Goal: Book appointment/travel/reservation

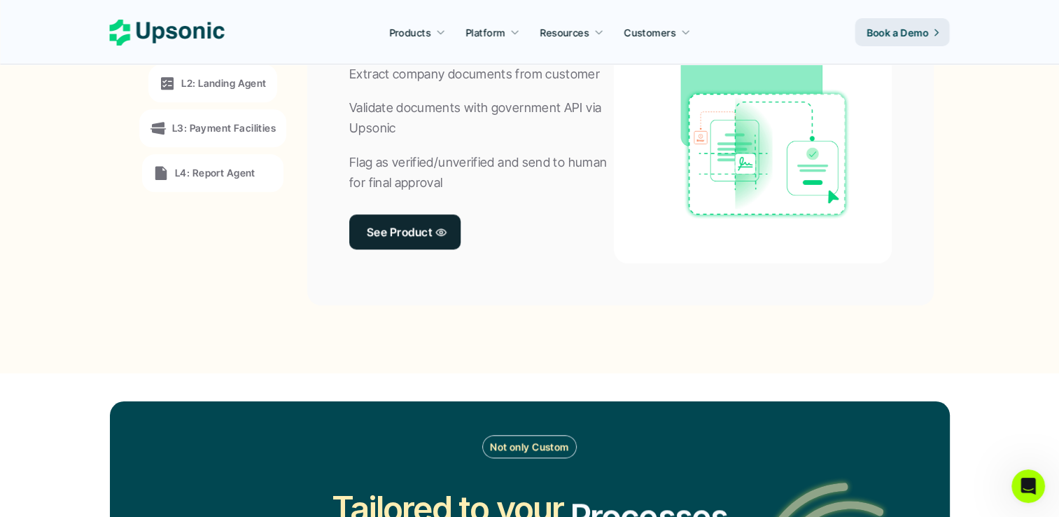
scroll to position [1120, 0]
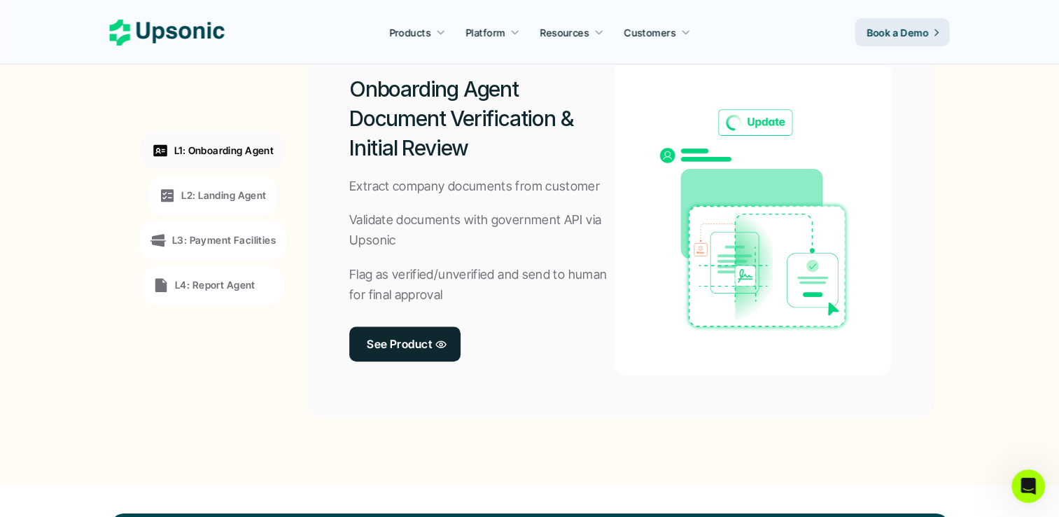
click at [246, 158] on div "L1: Onboarding Agent" at bounding box center [212, 151] width 143 height 38
click at [241, 226] on div "L3: Payment Facilities" at bounding box center [212, 240] width 147 height 38
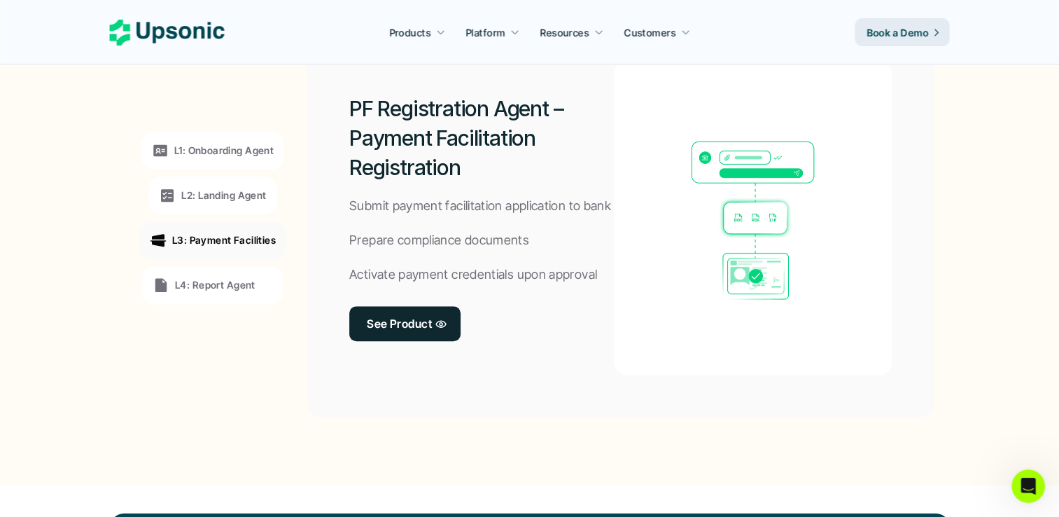
click at [232, 287] on p "L4: Report Agent" at bounding box center [215, 284] width 81 height 15
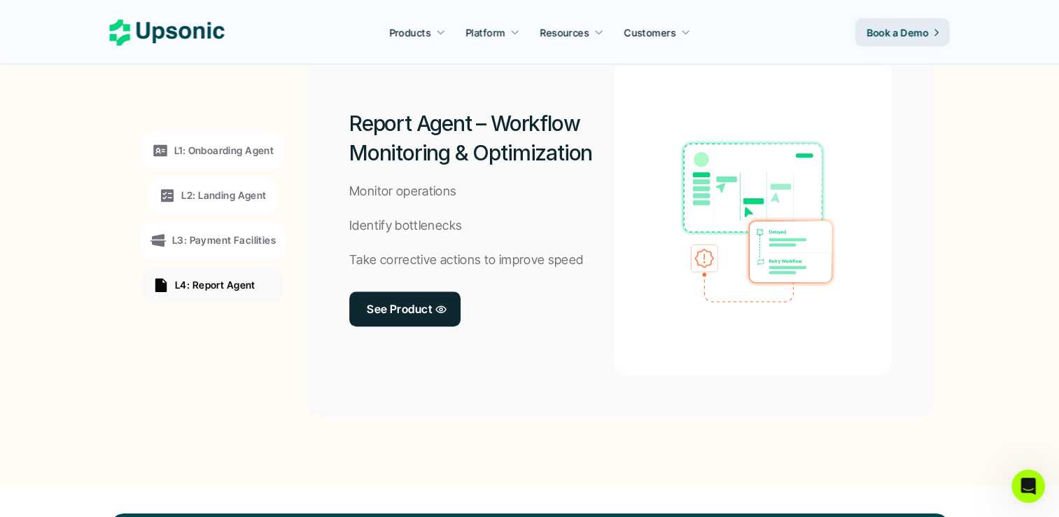
click at [240, 197] on p "L2: Landing Agent" at bounding box center [223, 195] width 85 height 15
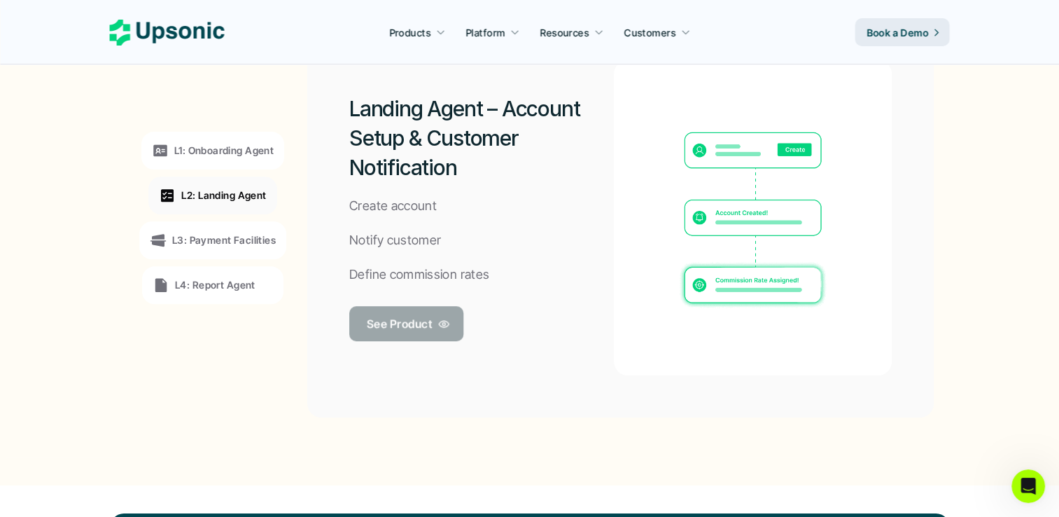
click at [393, 333] on p "See Product" at bounding box center [399, 323] width 65 height 20
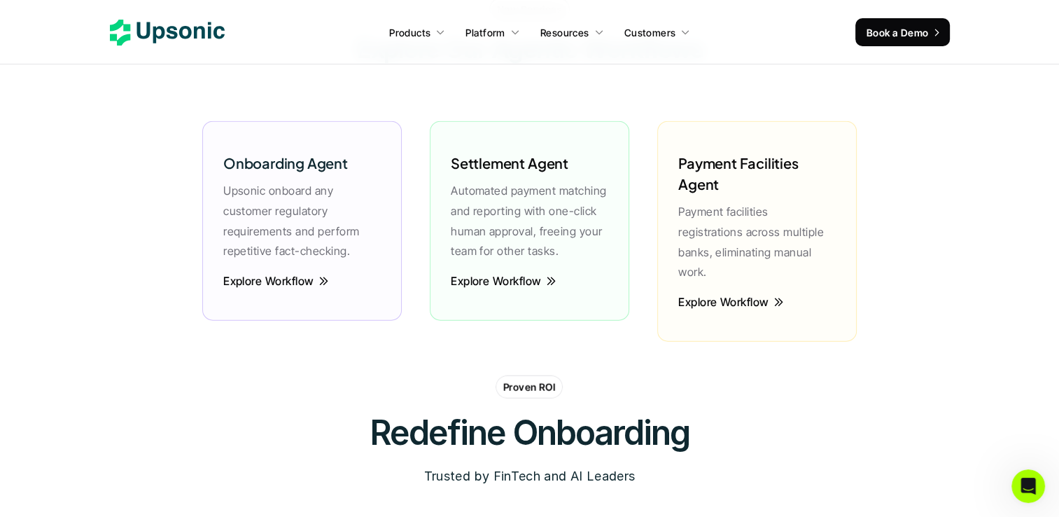
scroll to position [2871, 0]
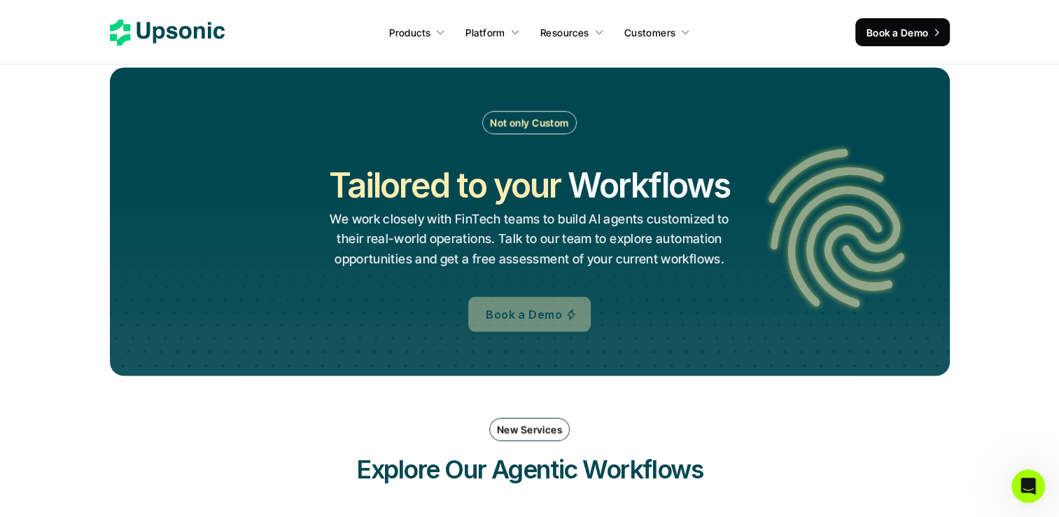
click at [552, 309] on p "Book a Demo" at bounding box center [524, 315] width 76 height 20
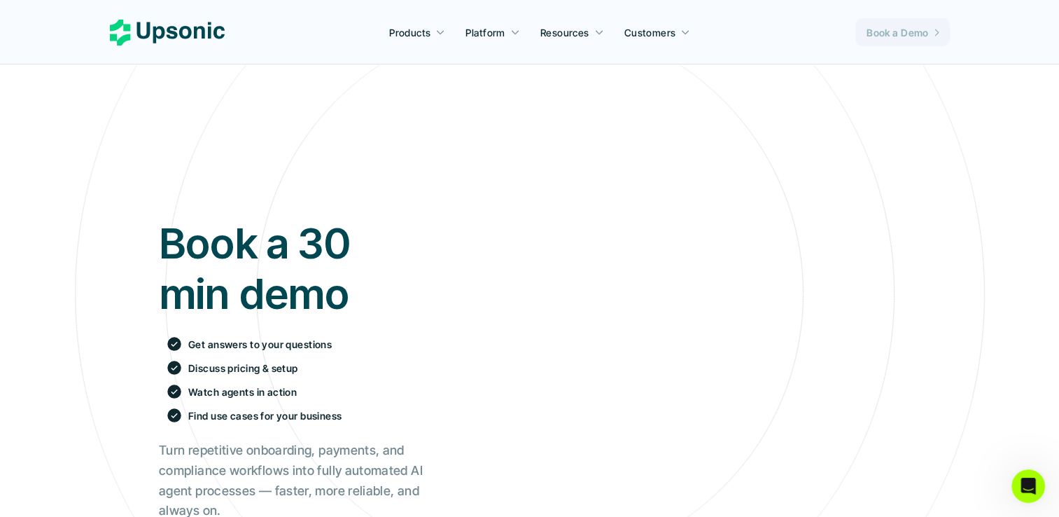
click at [935, 41] on link "Book a Demo" at bounding box center [903, 32] width 95 height 28
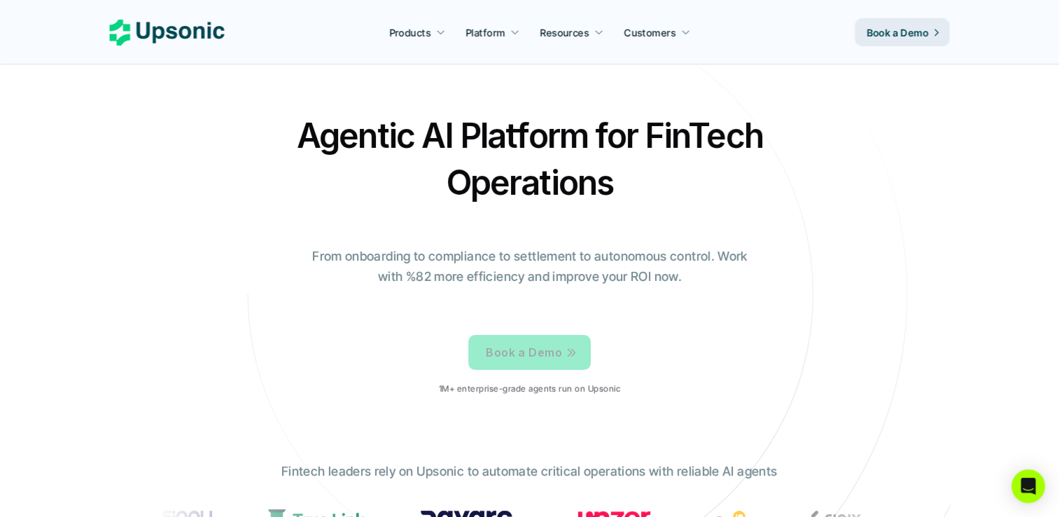
click at [548, 353] on p "Book a Demo" at bounding box center [524, 352] width 76 height 20
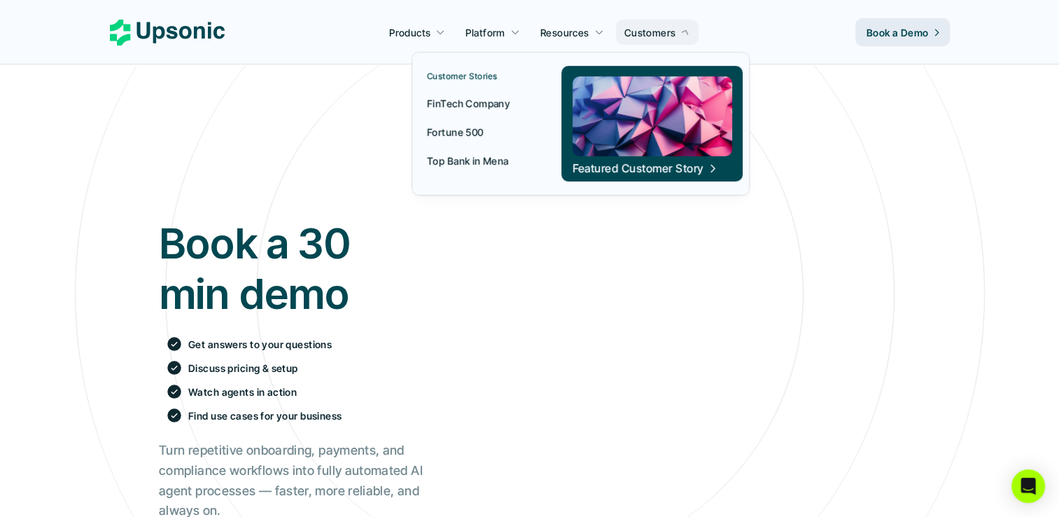
click at [656, 43] on div at bounding box center [581, 108] width 338 height 176
click at [639, 125] on img at bounding box center [653, 116] width 160 height 80
click at [635, 172] on p "Featured Customer Story" at bounding box center [638, 167] width 131 height 15
click at [635, 164] on p "Featured Customer Story" at bounding box center [638, 167] width 131 height 15
click at [636, 161] on p "Featured Customer Story" at bounding box center [638, 167] width 131 height 15
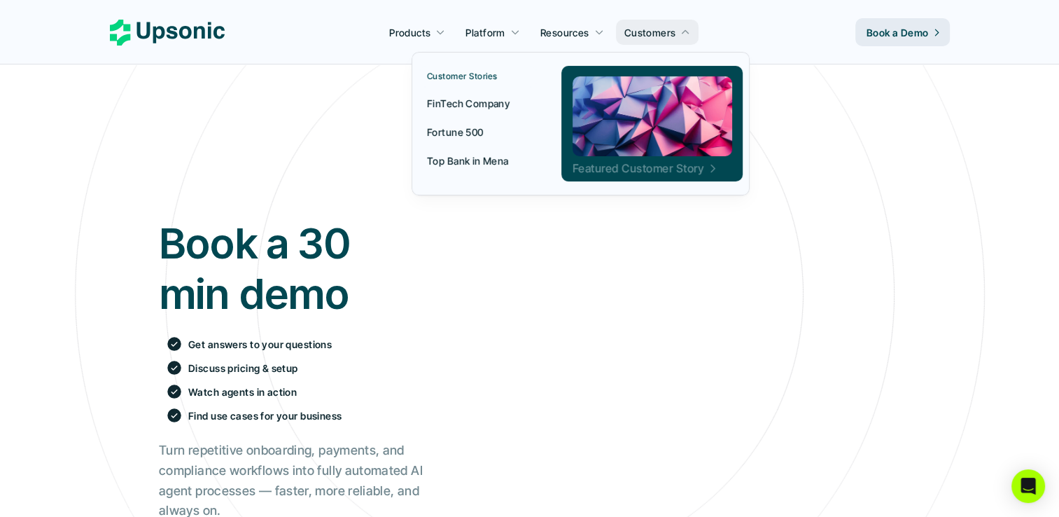
click at [636, 161] on p "Featured Customer Story" at bounding box center [638, 167] width 131 height 15
click at [497, 101] on p "FinTech Company" at bounding box center [468, 103] width 83 height 15
